Goal: Information Seeking & Learning: Check status

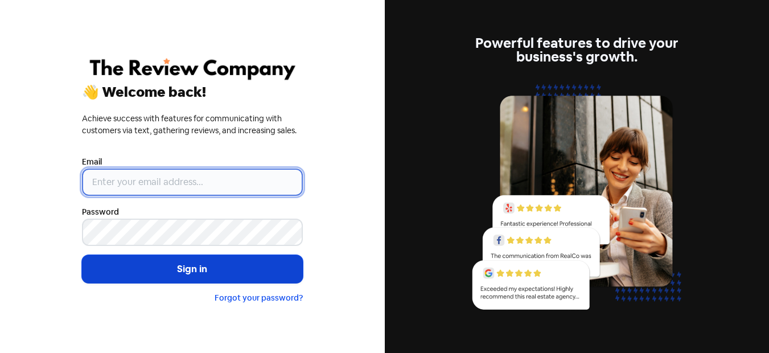
type input "[PERSON_NAME][EMAIL_ADDRESS][DOMAIN_NAME]"
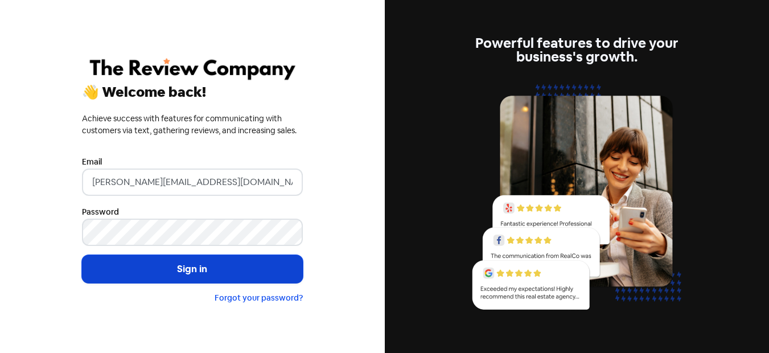
click at [230, 269] on button "Sign in" at bounding box center [192, 269] width 221 height 28
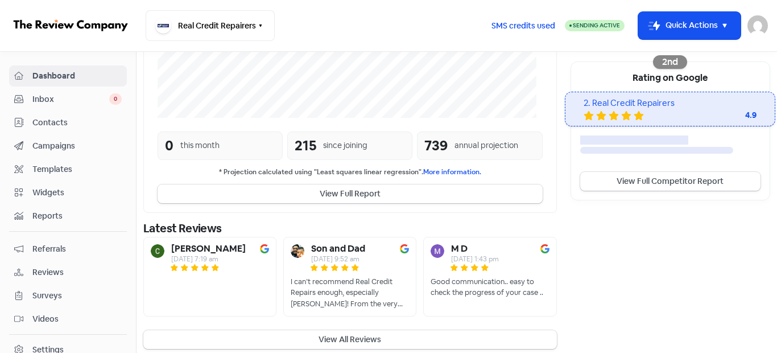
scroll to position [368, 0]
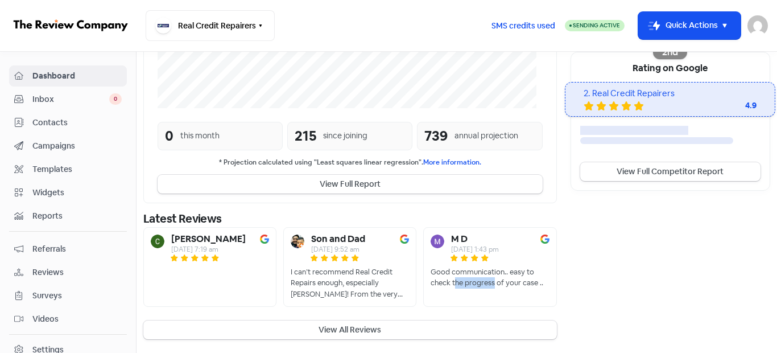
drag, startPoint x: 453, startPoint y: 277, endPoint x: 493, endPoint y: 285, distance: 40.0
click at [493, 285] on div "Good communication.. easy to check the progress of your case .." at bounding box center [490, 277] width 118 height 22
click at [455, 239] on b "M D" at bounding box center [459, 238] width 16 height 9
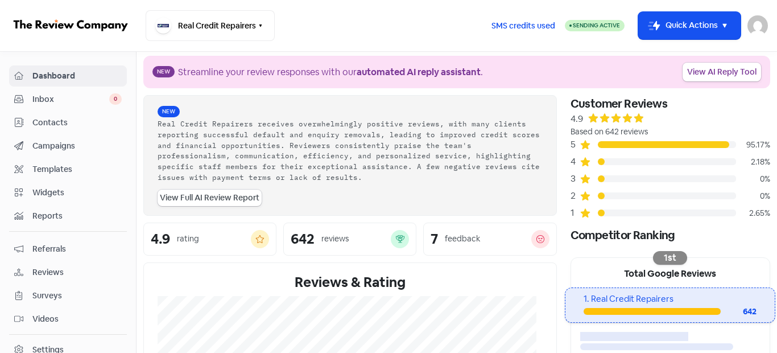
scroll to position [0, 0]
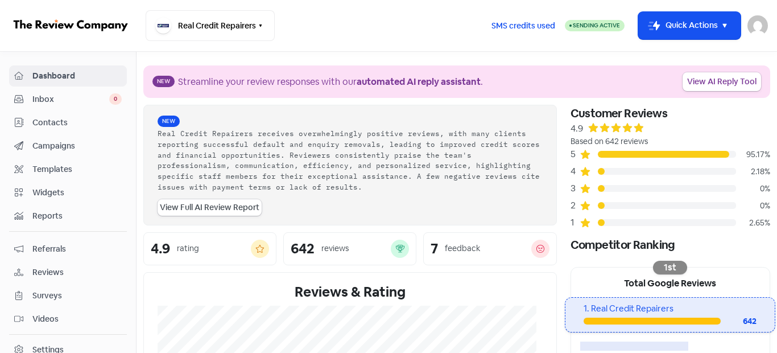
click at [598, 225] on div at bounding box center [601, 222] width 7 height 7
click at [41, 126] on span "Contacts" at bounding box center [76, 123] width 89 height 12
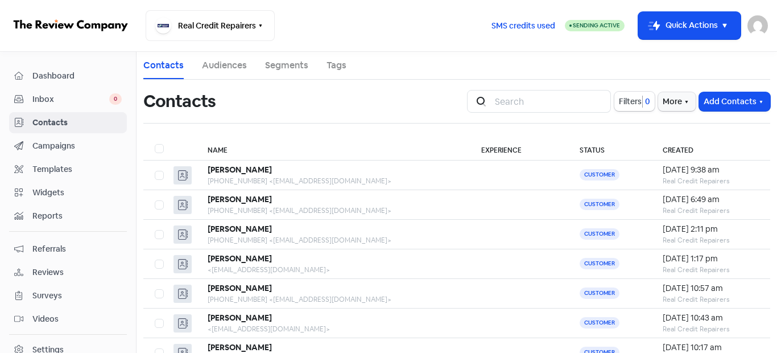
click at [62, 71] on span "Dashboard" at bounding box center [76, 76] width 89 height 12
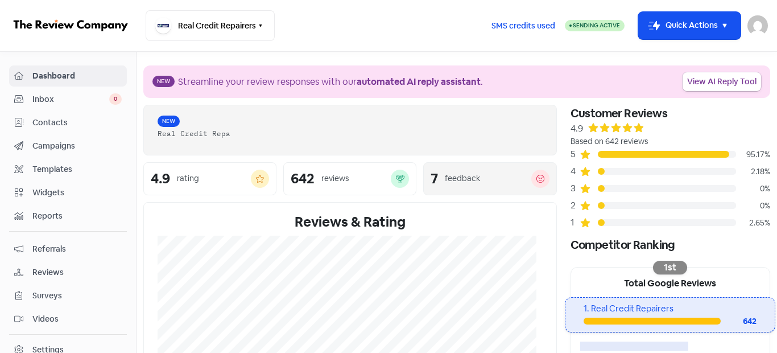
click at [425, 168] on div "7 feedback" at bounding box center [489, 178] width 133 height 33
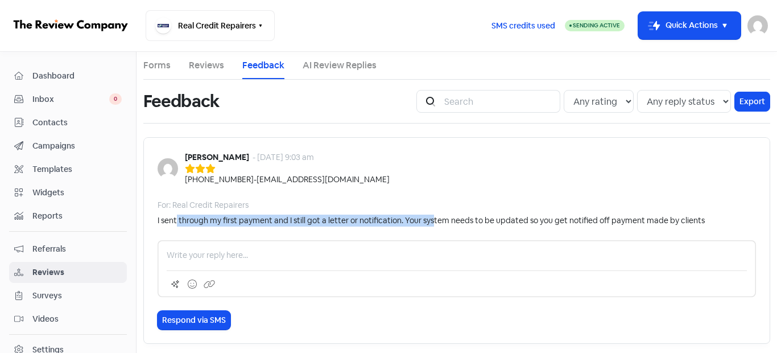
drag, startPoint x: 177, startPoint y: 219, endPoint x: 447, endPoint y: 210, distance: 269.8
click at [435, 223] on div "I sent through my first payment and I still got a letter or notification. Your …" at bounding box center [431, 220] width 547 height 12
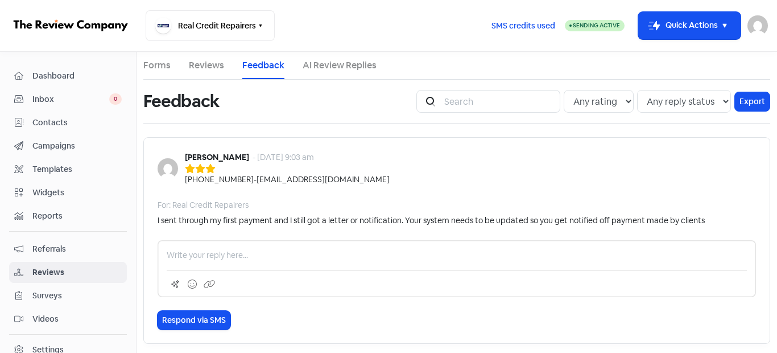
click at [460, 187] on div "[PERSON_NAME] - [DATE] 9:03 am [PHONE_NUMBER] - [EMAIL_ADDRESS][DOMAIN_NAME] Fo…" at bounding box center [456, 240] width 627 height 206
click at [589, 108] on select "Any rating 5 star 4 star 3 star 2 star 1 star" at bounding box center [599, 101] width 70 height 23
click at [589, 107] on select "Any rating 5 star 4 star 3 star 2 star 1 star" at bounding box center [599, 101] width 70 height 23
select select "1"
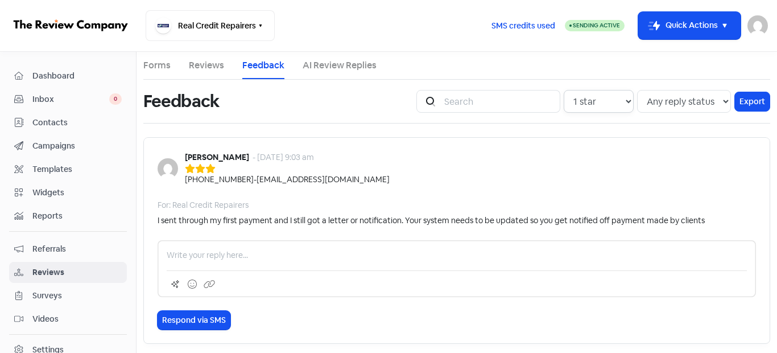
click at [564, 90] on select "Any rating 5 star 4 star 3 star 2 star 1 star" at bounding box center [599, 101] width 70 height 23
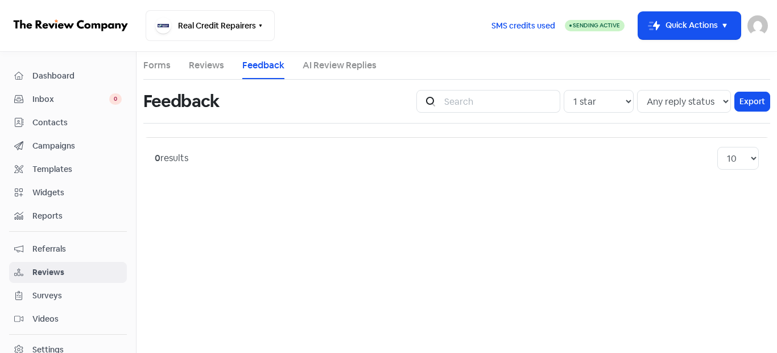
click at [189, 68] on link "Reviews" at bounding box center [206, 66] width 35 height 14
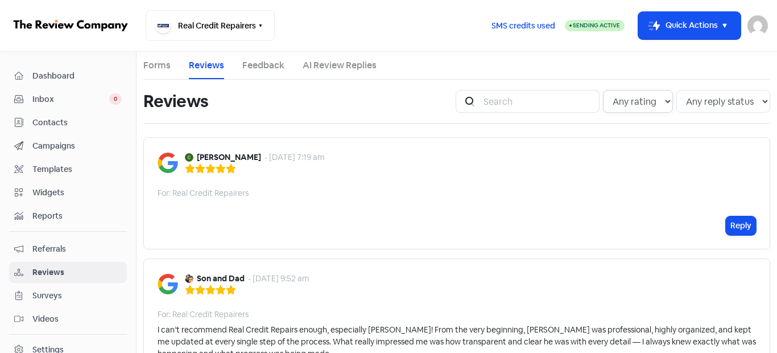
drag, startPoint x: 628, startPoint y: 98, endPoint x: 626, endPoint y: 109, distance: 11.6
click at [628, 98] on select "Any rating 5 star 4 star 3 star 2 star 1 star" at bounding box center [638, 101] width 70 height 23
click at [603, 90] on select "Any rating 5 star 4 star 3 star 2 star 1 star" at bounding box center [638, 101] width 70 height 23
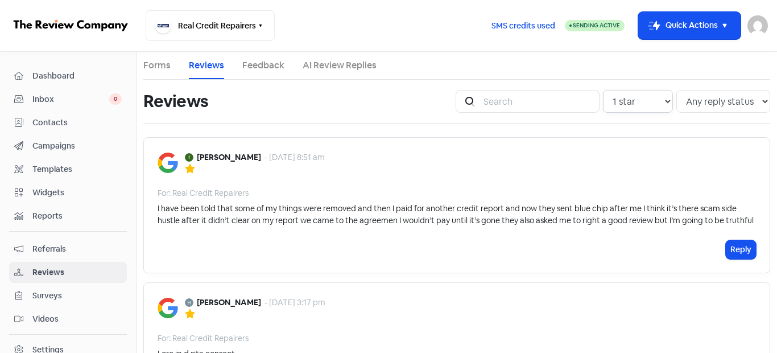
click at [617, 98] on select "Any rating 5 star 4 star 3 star 2 star 1 star" at bounding box center [638, 101] width 70 height 23
click at [641, 100] on select "Any rating 5 star 4 star 3 star 2 star 1 star" at bounding box center [638, 101] width 70 height 23
click at [603, 90] on select "Any rating 5 star 4 star 3 star 2 star 1 star" at bounding box center [638, 101] width 70 height 23
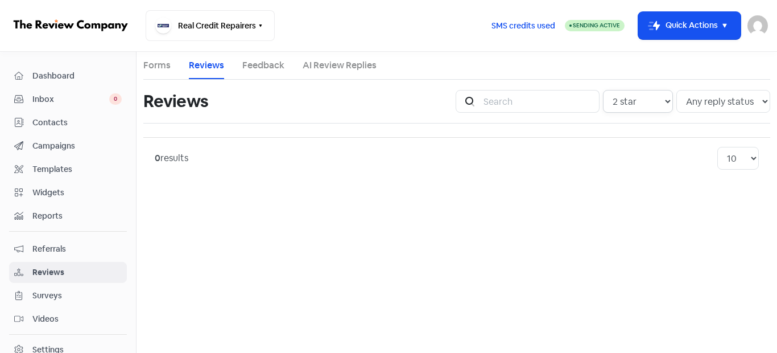
click at [623, 103] on select "Any rating 5 star 4 star 3 star 2 star 1 star" at bounding box center [638, 101] width 70 height 23
click at [604, 90] on select "Any rating 5 star 4 star 3 star 2 star 1 star" at bounding box center [638, 101] width 70 height 23
drag, startPoint x: 642, startPoint y: 105, endPoint x: 642, endPoint y: 112, distance: 7.4
click at [642, 105] on select "Any rating 5 star 4 star 3 star 2 star 1 star" at bounding box center [638, 101] width 70 height 23
click at [604, 90] on select "Any rating 5 star 4 star 3 star 2 star 1 star" at bounding box center [638, 101] width 70 height 23
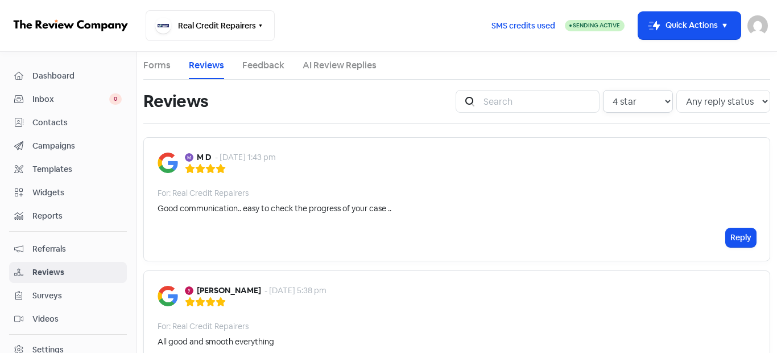
click at [638, 103] on select "Any rating 5 star 4 star 3 star 2 star 1 star" at bounding box center [638, 101] width 70 height 23
select select "5"
click at [603, 90] on select "Any rating 5 star 4 star 3 star 2 star 1 star" at bounding box center [638, 101] width 70 height 23
